Goal: Information Seeking & Learning: Check status

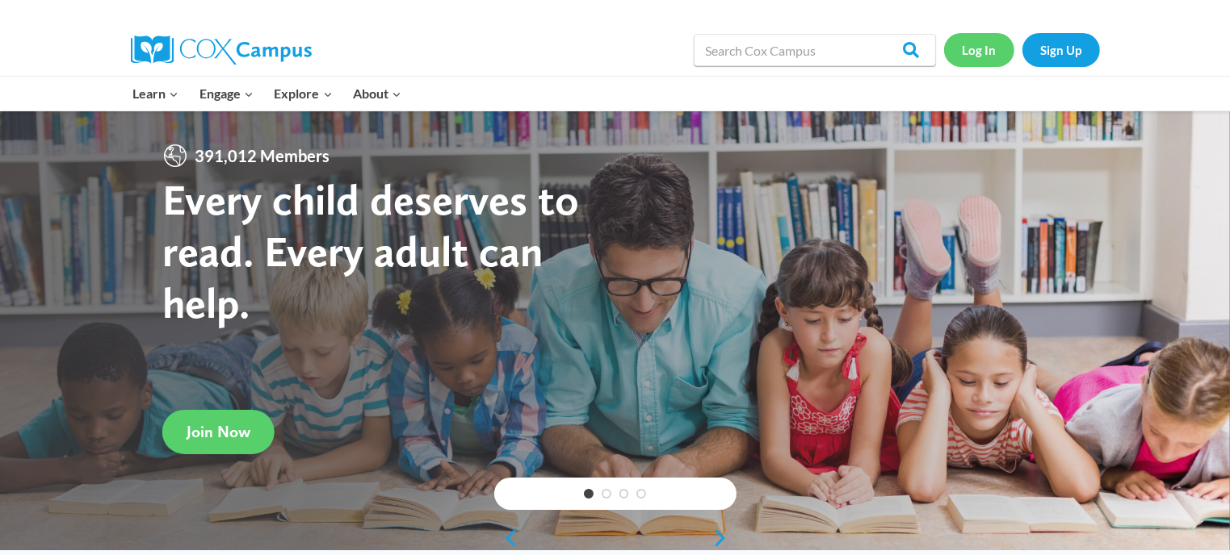
click at [979, 53] on link "Log In" at bounding box center [979, 49] width 70 height 33
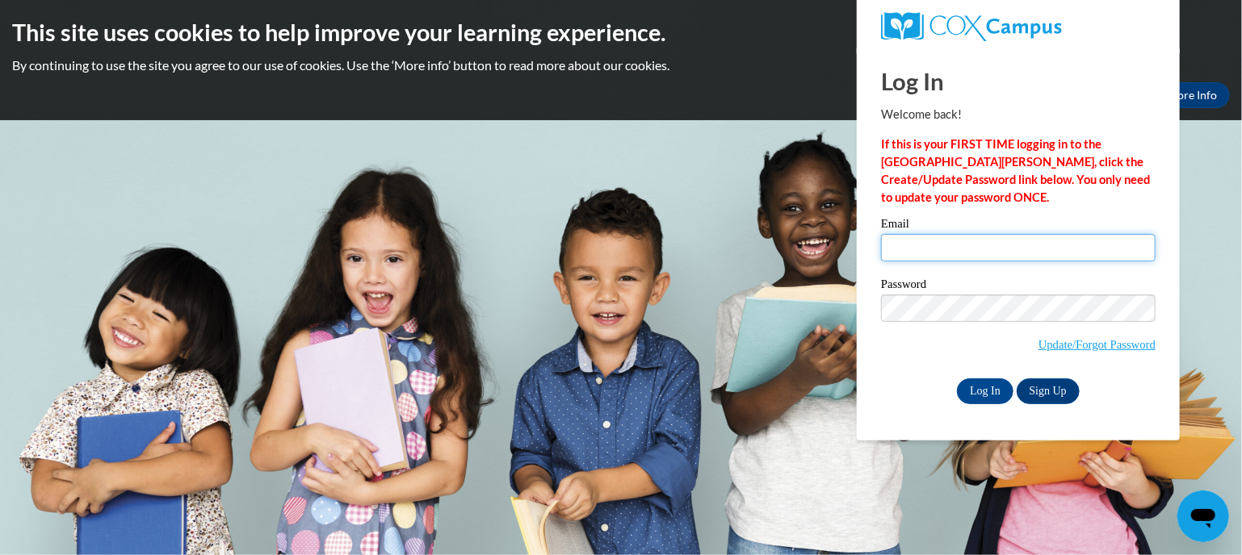
click at [945, 236] on input "Email" at bounding box center [1018, 247] width 274 height 27
type input "sflahert@kusd.edu"
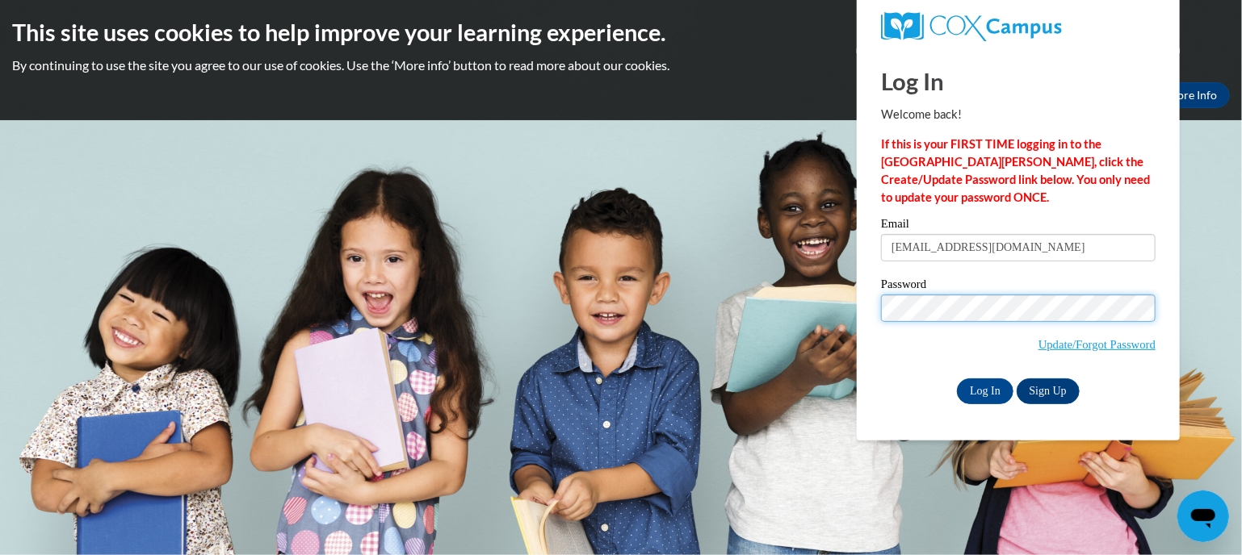
click at [957, 379] on input "Log In" at bounding box center [985, 392] width 57 height 26
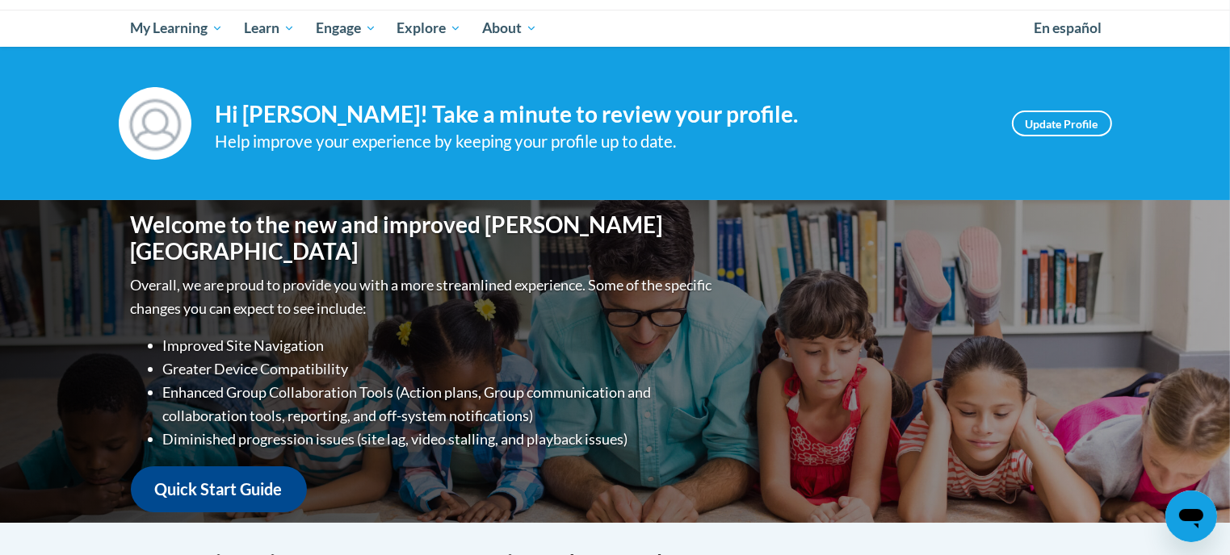
scroll to position [161, 0]
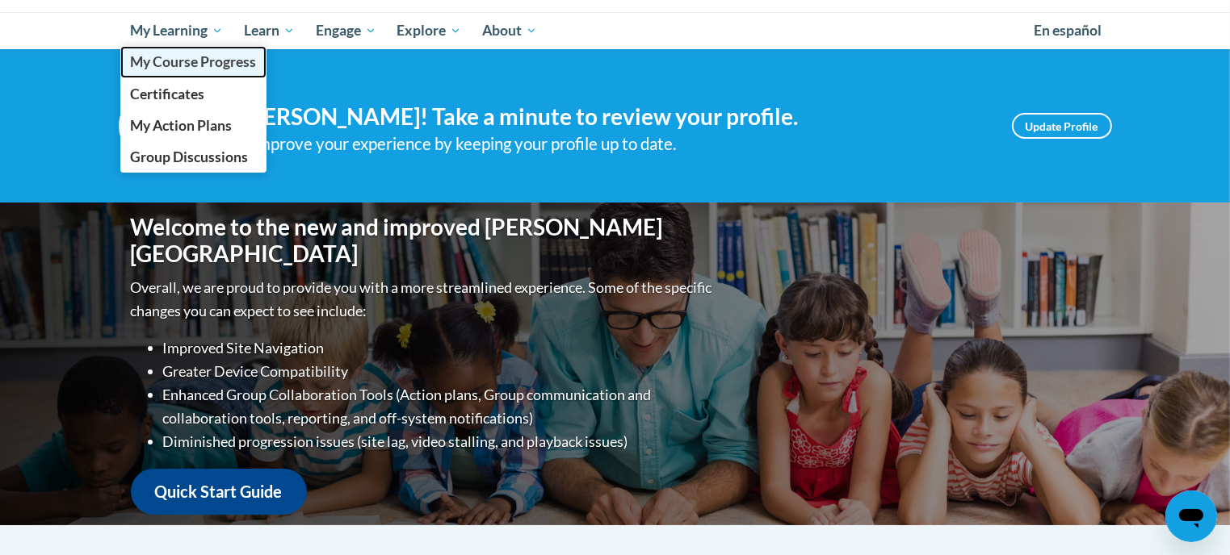
click at [199, 67] on span "My Course Progress" at bounding box center [193, 61] width 126 height 17
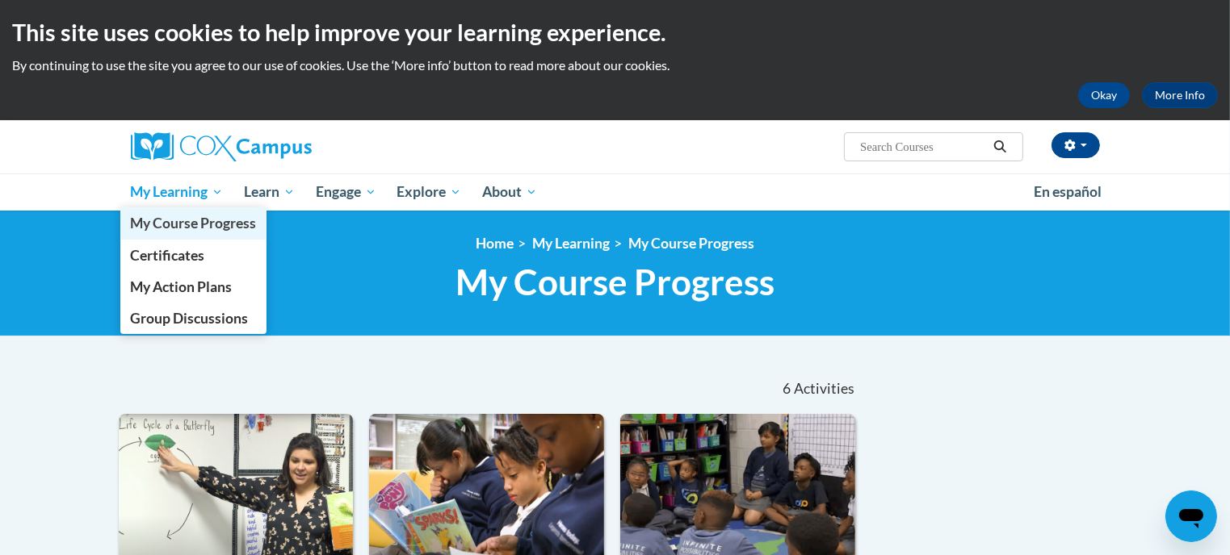
click at [204, 216] on span "My Course Progress" at bounding box center [193, 223] width 126 height 17
click at [181, 222] on span "My Course Progress" at bounding box center [193, 223] width 126 height 17
click at [189, 232] on span "My Course Progress" at bounding box center [192, 223] width 126 height 17
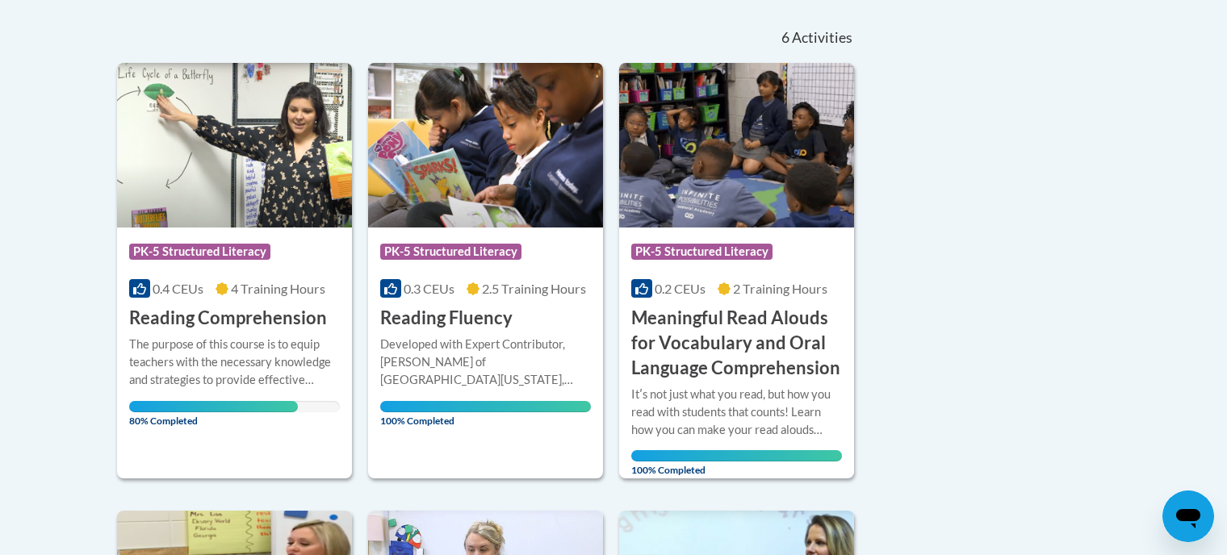
scroll to position [352, 0]
click at [254, 342] on div "The purpose of this course is to equip teachers with the necessary knowledge an…" at bounding box center [234, 361] width 211 height 53
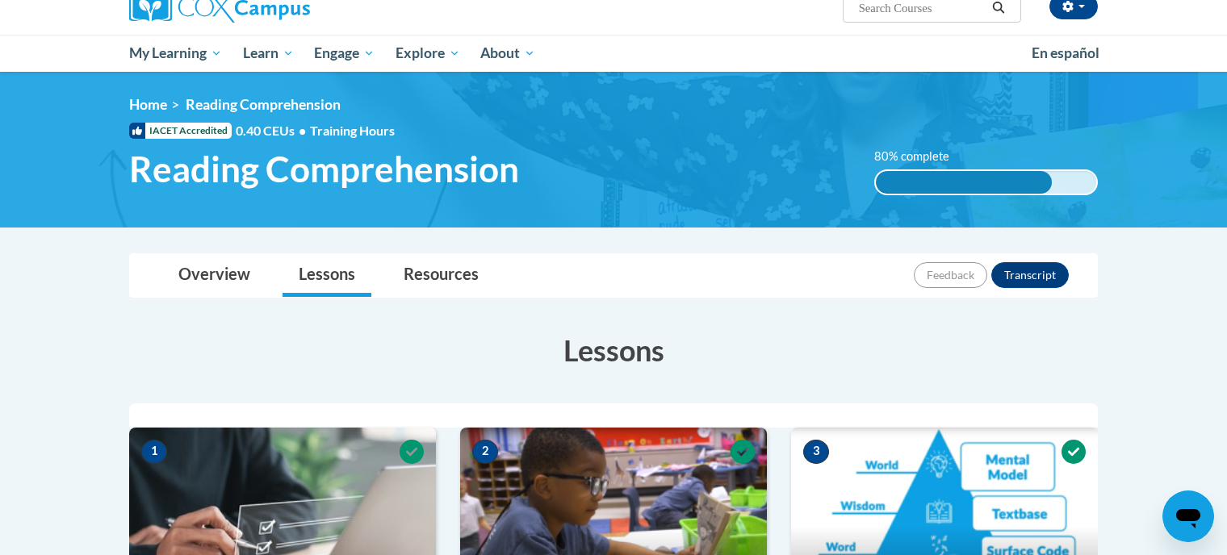
scroll to position [142, 0]
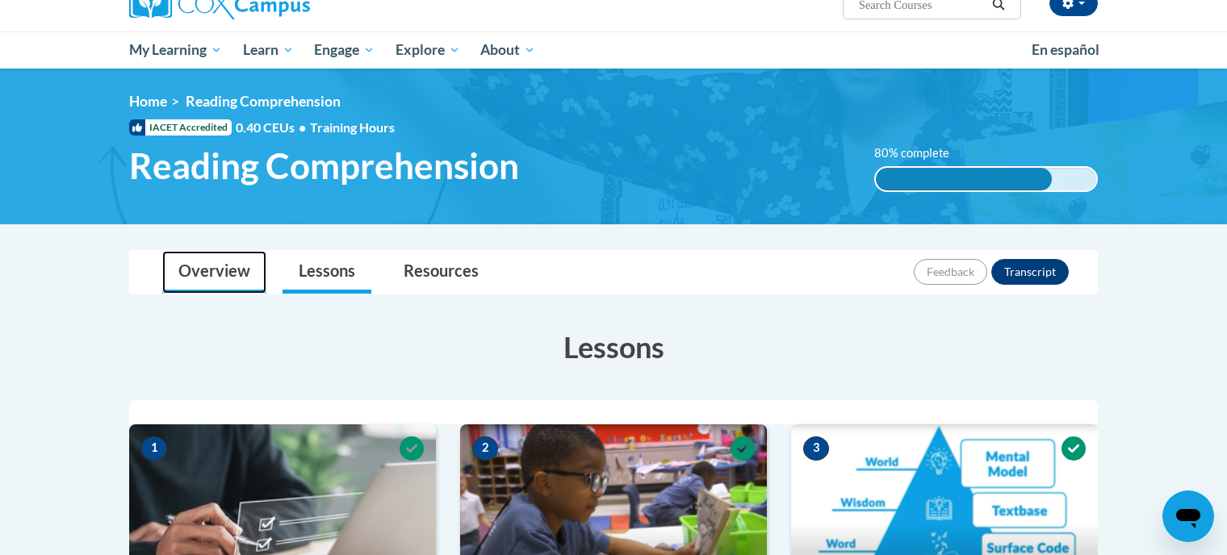
click at [217, 274] on link "Overview" at bounding box center [214, 272] width 104 height 43
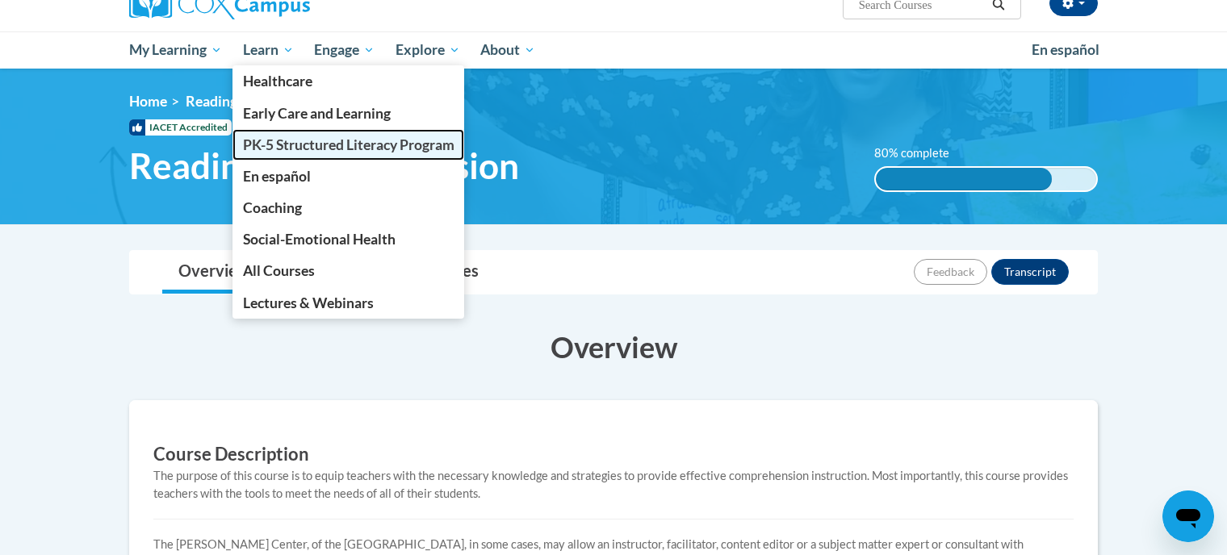
click at [312, 151] on span "PK-5 Structured Literacy Program" at bounding box center [349, 144] width 212 height 17
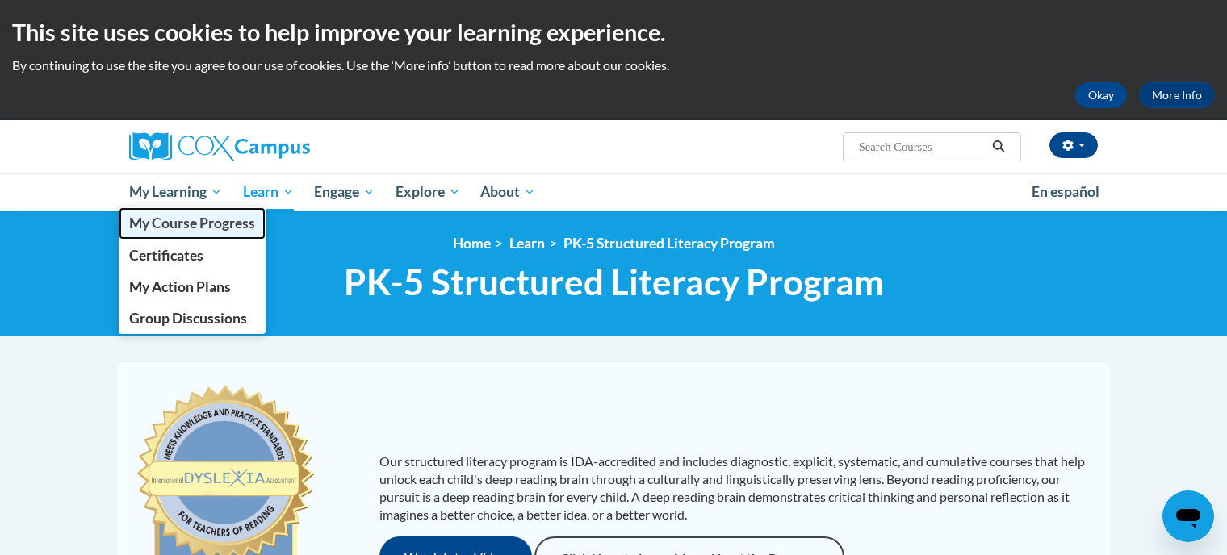
click at [197, 235] on link "My Course Progress" at bounding box center [192, 222] width 147 height 31
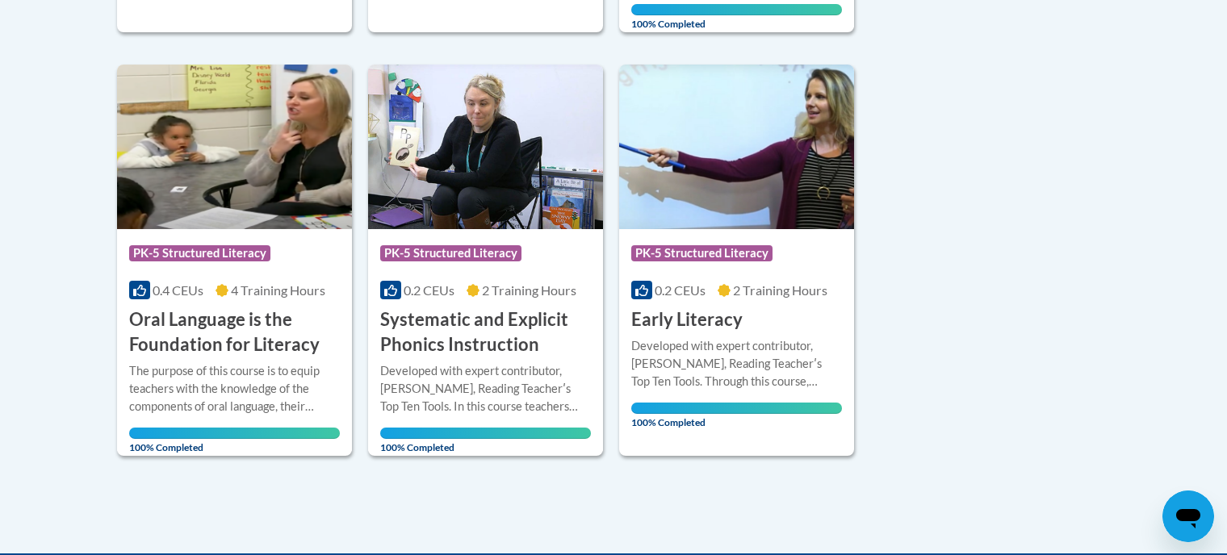
scroll to position [1062, 0]
